Goal: Transaction & Acquisition: Purchase product/service

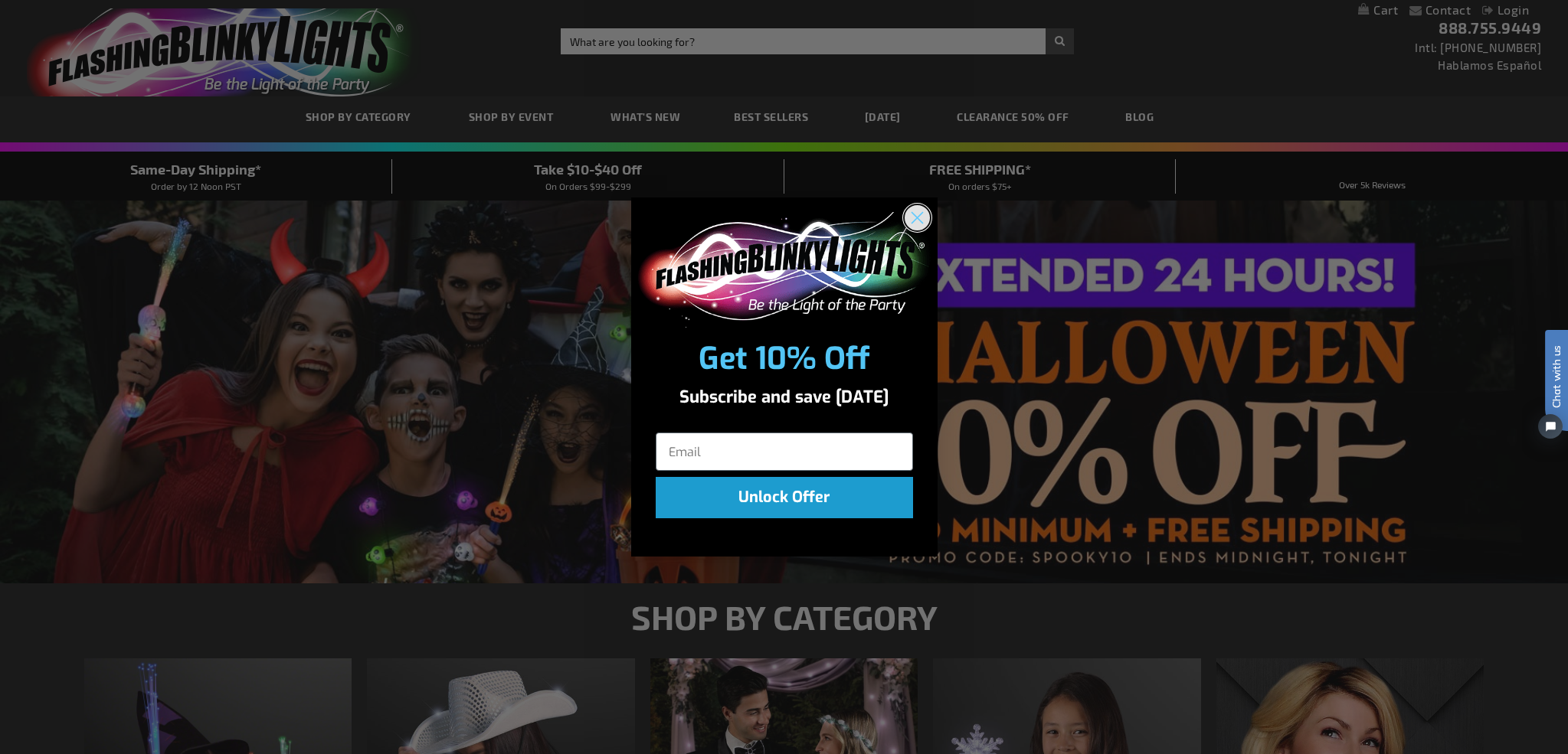
click at [916, 220] on circle "Close dialog" at bounding box center [916, 218] width 25 height 25
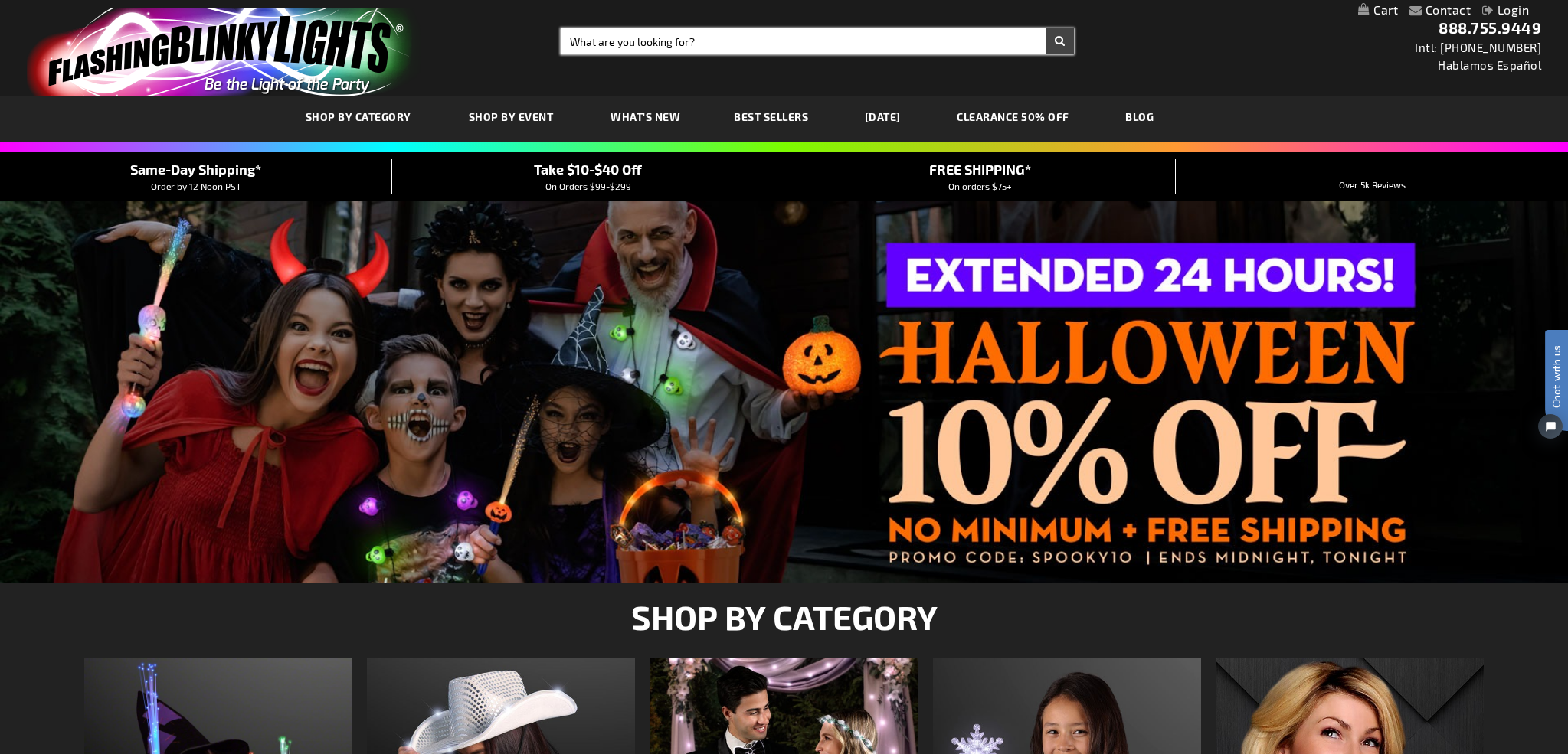
click at [613, 42] on input "Search" at bounding box center [816, 40] width 512 height 26
type input "tamborine"
click at [1045, 28] on button "Search" at bounding box center [1059, 40] width 28 height 26
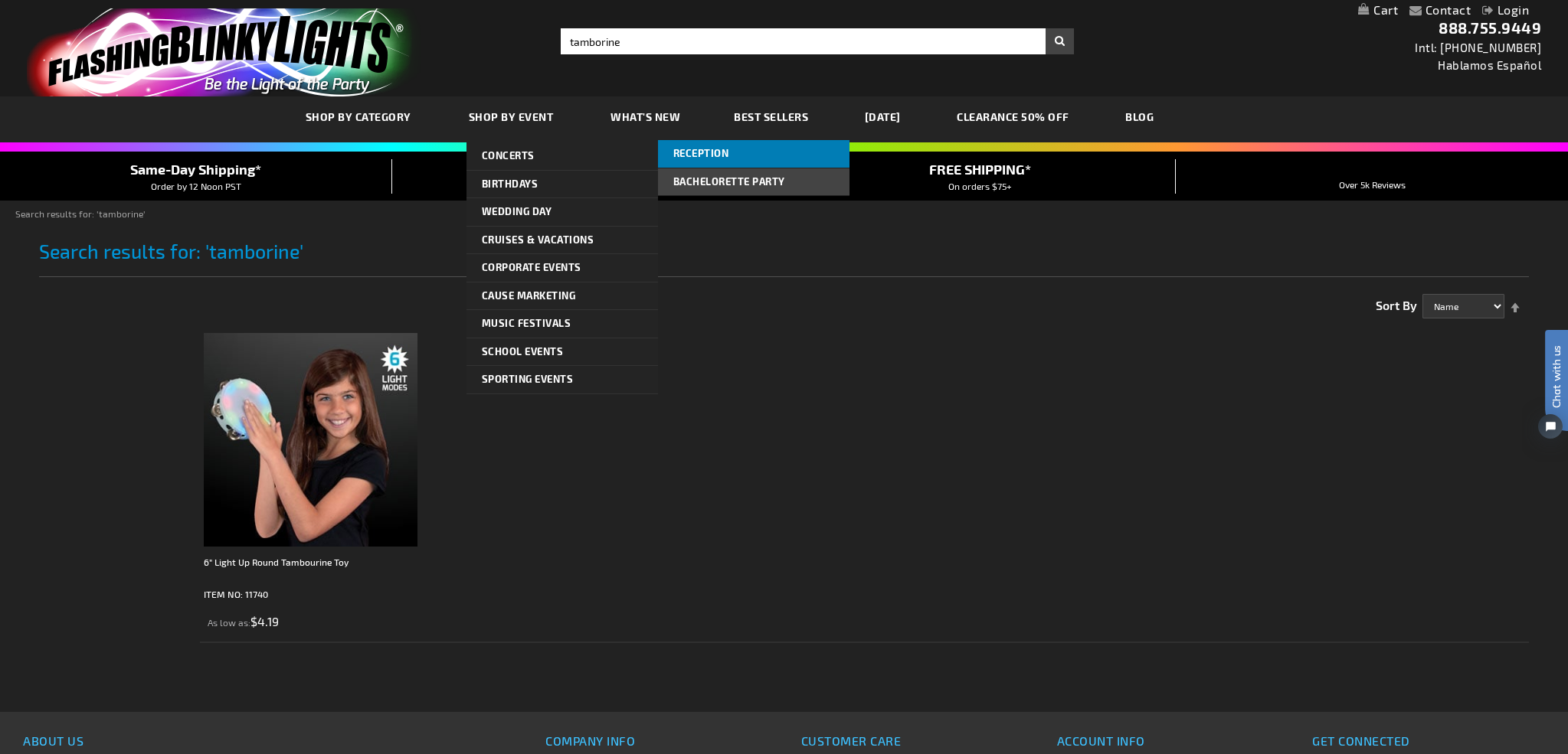
click at [678, 150] on span "Reception" at bounding box center [701, 152] width 56 height 13
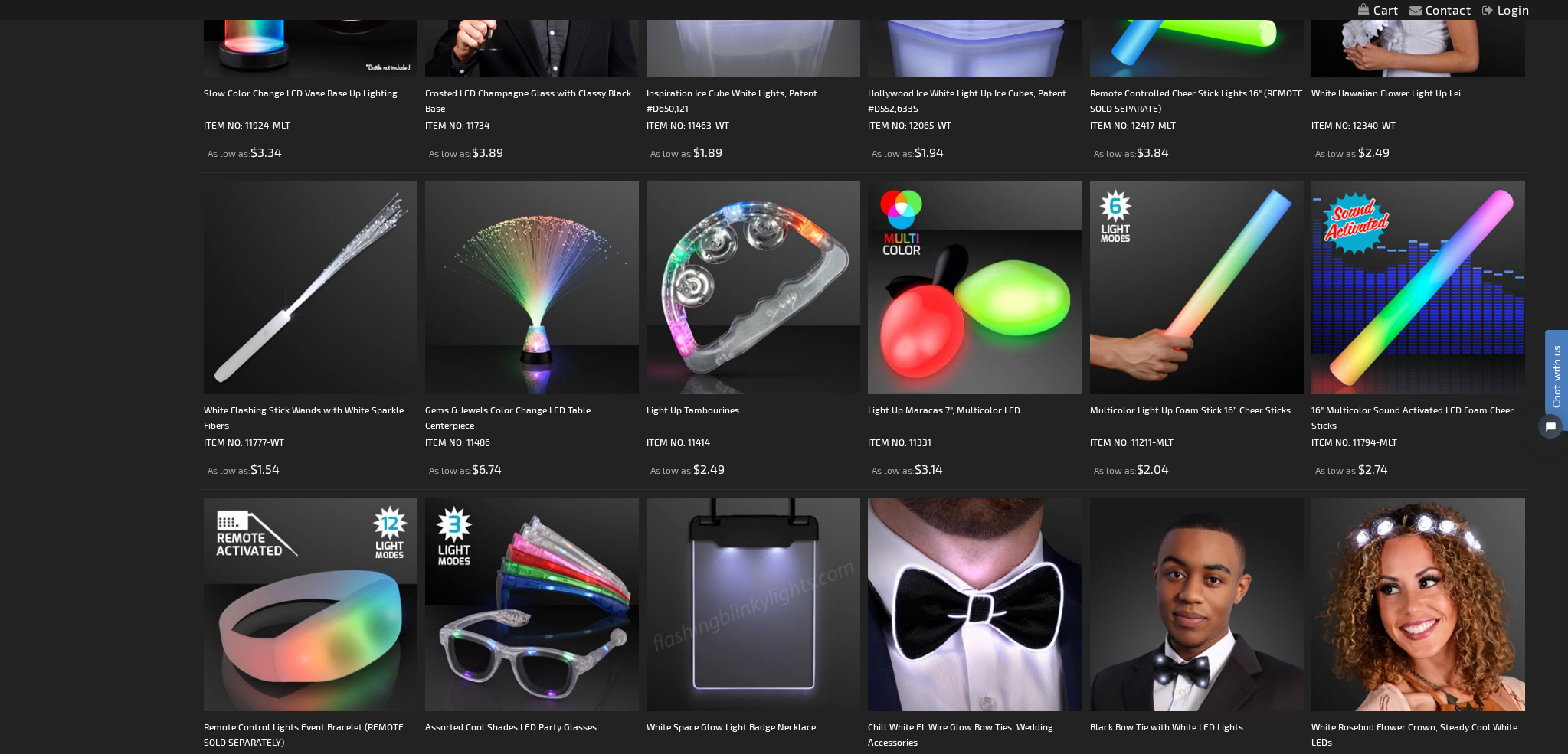
scroll to position [1101, 0]
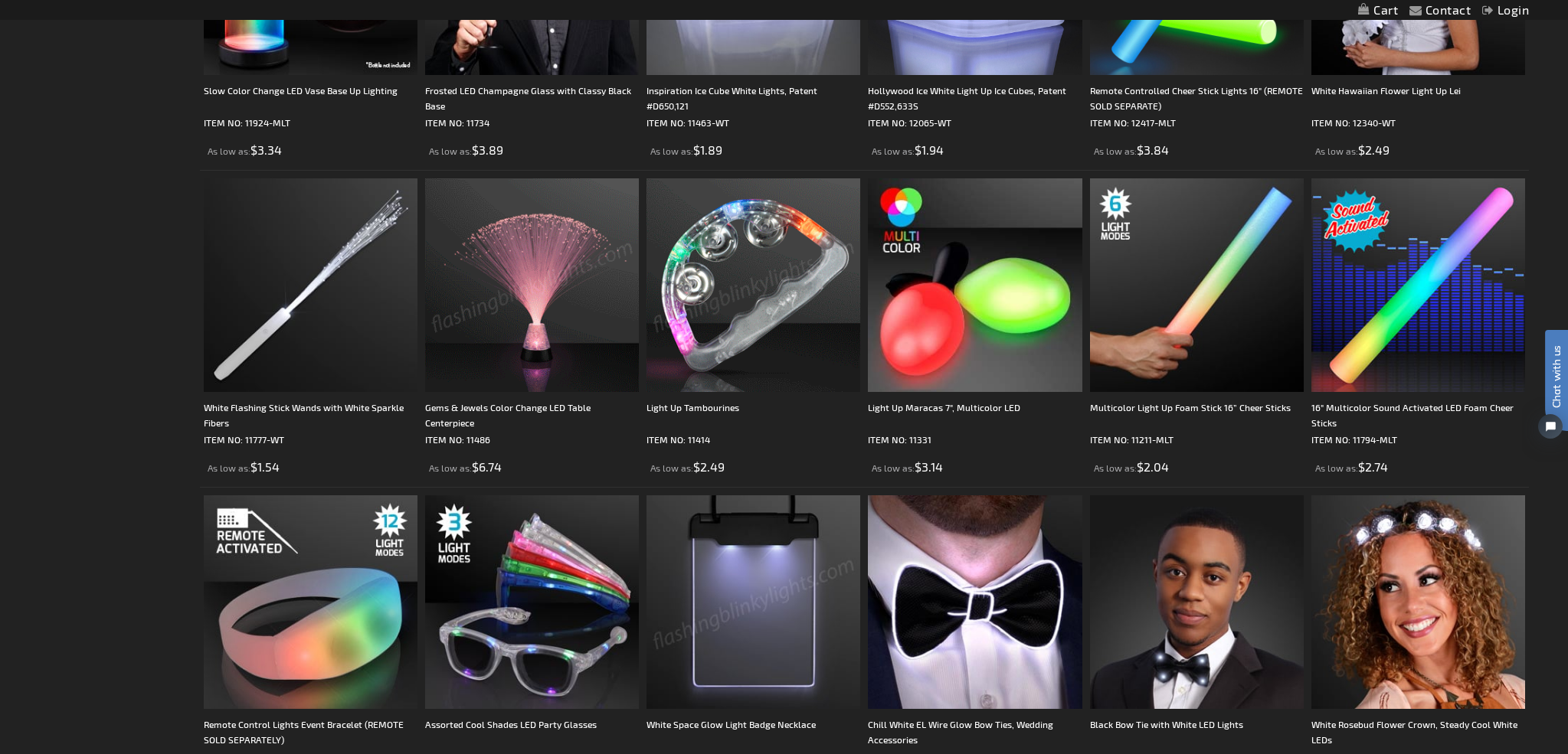
click at [737, 300] on img at bounding box center [753, 285] width 214 height 214
